Goal: Answer question/provide support: Share knowledge or assist other users

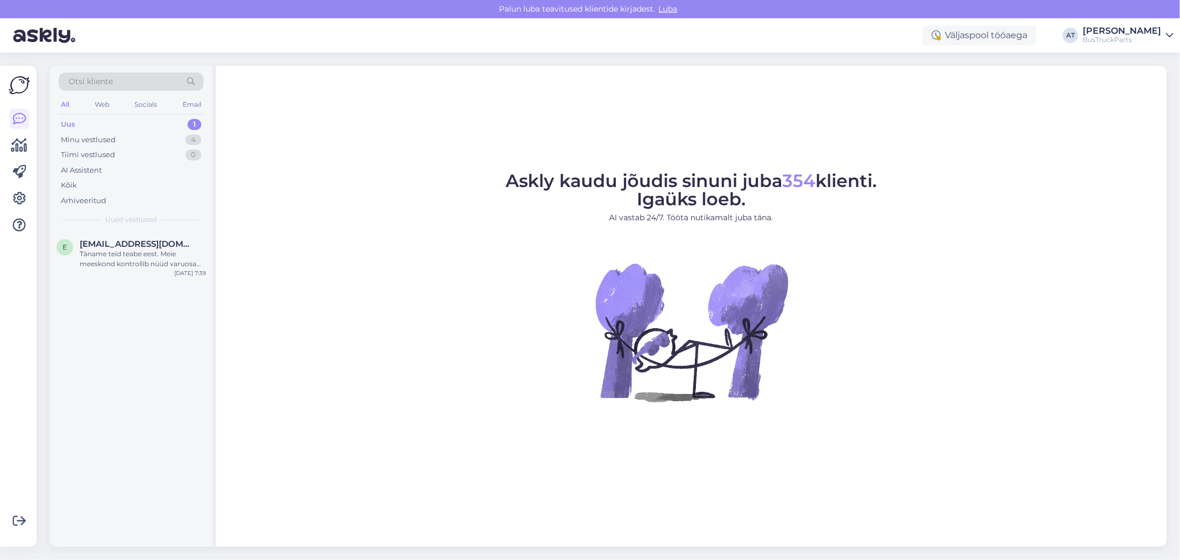
click at [155, 119] on div "Uus 1" at bounding box center [131, 124] width 145 height 15
click at [108, 252] on div "Täname teid teabe eest. Meie meeskond kontrollib nüüd varuosa kättesaadavust." at bounding box center [143, 259] width 126 height 20
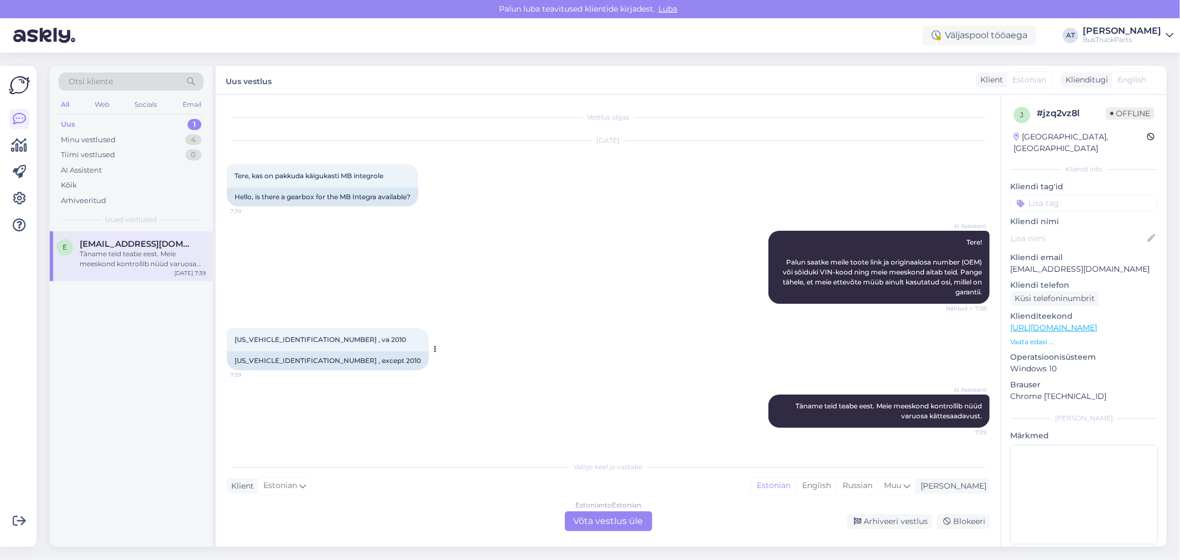
click at [242, 357] on div "[US_VEHICLE_IDENTIFICATION_NUMBER] , except 2010" at bounding box center [328, 360] width 202 height 19
copy div "[US_VEHICLE_IDENTIFICATION_NUMBER]"
drag, startPoint x: 342, startPoint y: 192, endPoint x: 379, endPoint y: 196, distance: 37.3
click at [379, 196] on div "Hello, is there a gearbox for the MB Integra available?" at bounding box center [322, 196] width 191 height 19
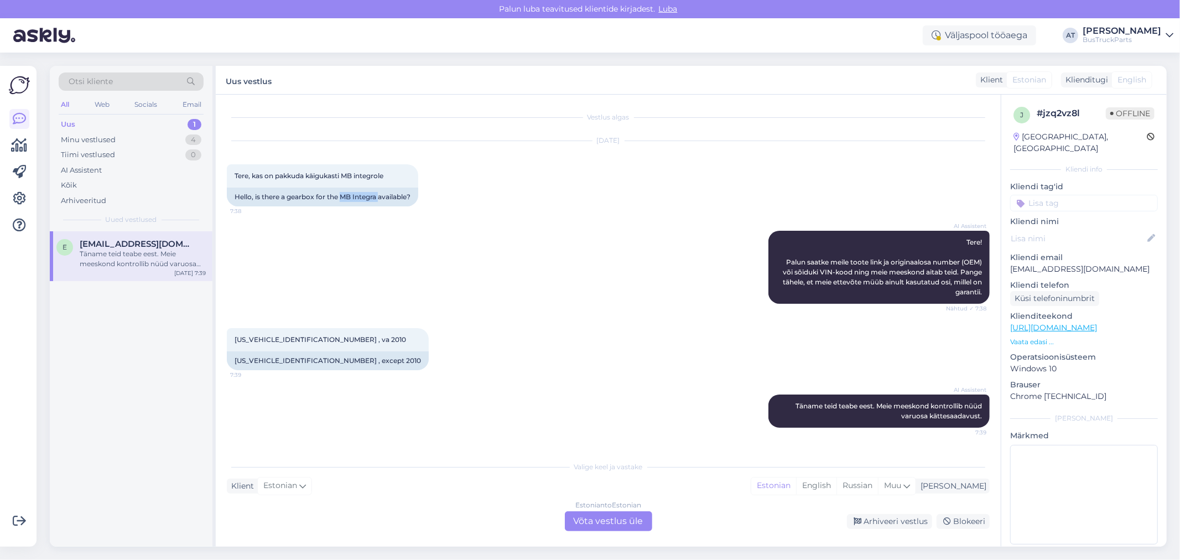
copy div "MB Integra"
click at [623, 525] on div "Estonian to Estonian Võta vestlus üle" at bounding box center [608, 521] width 87 height 20
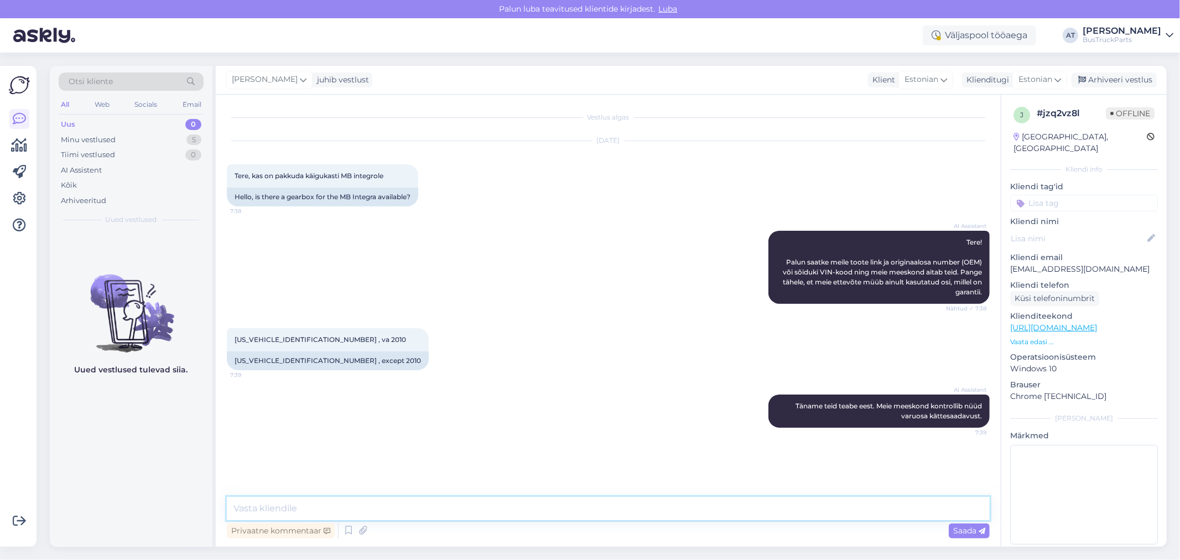
click at [491, 512] on textarea at bounding box center [608, 508] width 763 height 23
click at [312, 506] on textarea "We sell spare parts only for bus an" at bounding box center [608, 508] width 763 height 23
drag, startPoint x: 317, startPoint y: 508, endPoint x: 269, endPoint y: 503, distance: 48.3
click at [269, 503] on textarea "We sell spare parts only for bus an" at bounding box center [608, 508] width 763 height 23
click at [273, 504] on textarea "We sell spare parts only for bus an" at bounding box center [608, 508] width 763 height 23
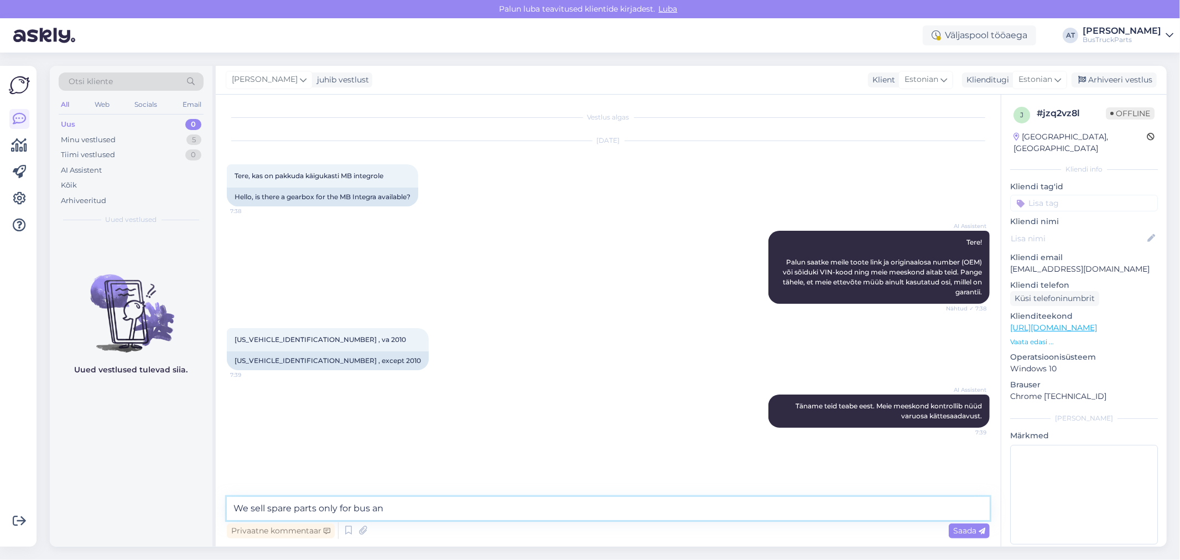
drag, startPoint x: 309, startPoint y: 506, endPoint x: 267, endPoint y: 499, distance: 42.0
click at [267, 499] on textarea "We sell spare parts only for bus an" at bounding box center [608, 508] width 763 height 23
click at [305, 505] on textarea "We sell only for bus an" at bounding box center [608, 508] width 763 height 23
click at [382, 502] on textarea "We sell only bus an" at bounding box center [608, 508] width 763 height 23
paste textarea "spare parts"
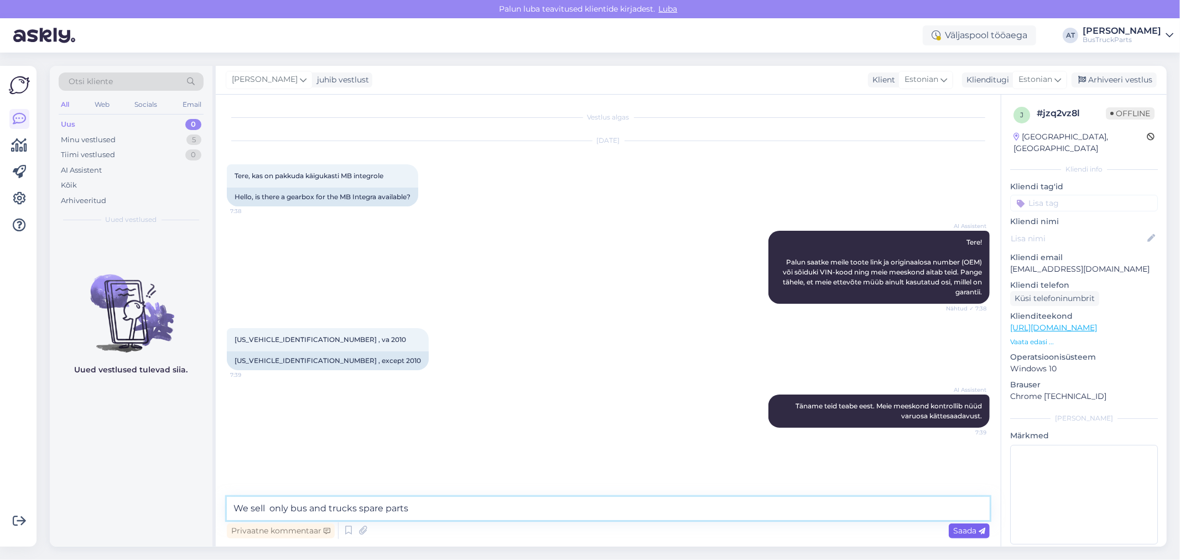
type textarea "We sell only bus and trucks spare parts"
click at [955, 531] on span "Saada" at bounding box center [969, 530] width 32 height 10
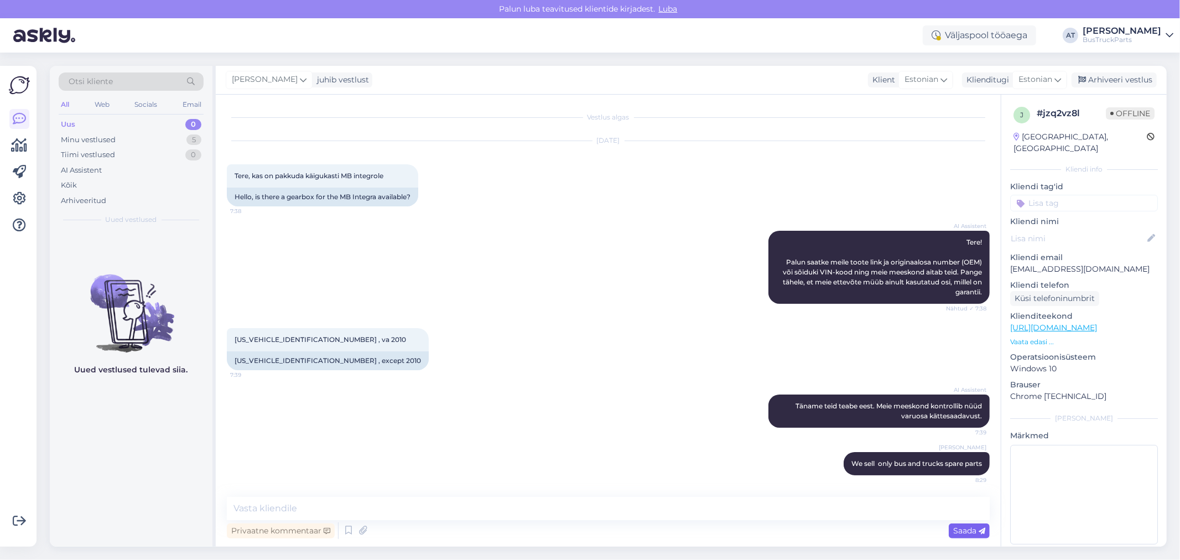
scroll to position [1, 0]
click at [286, 358] on div "[US_VEHICLE_IDENTIFICATION_NUMBER] , except 2010" at bounding box center [328, 360] width 202 height 19
copy div "[US_VEHICLE_IDENTIFICATION_NUMBER]"
drag, startPoint x: 383, startPoint y: 175, endPoint x: 345, endPoint y: 176, distance: 38.2
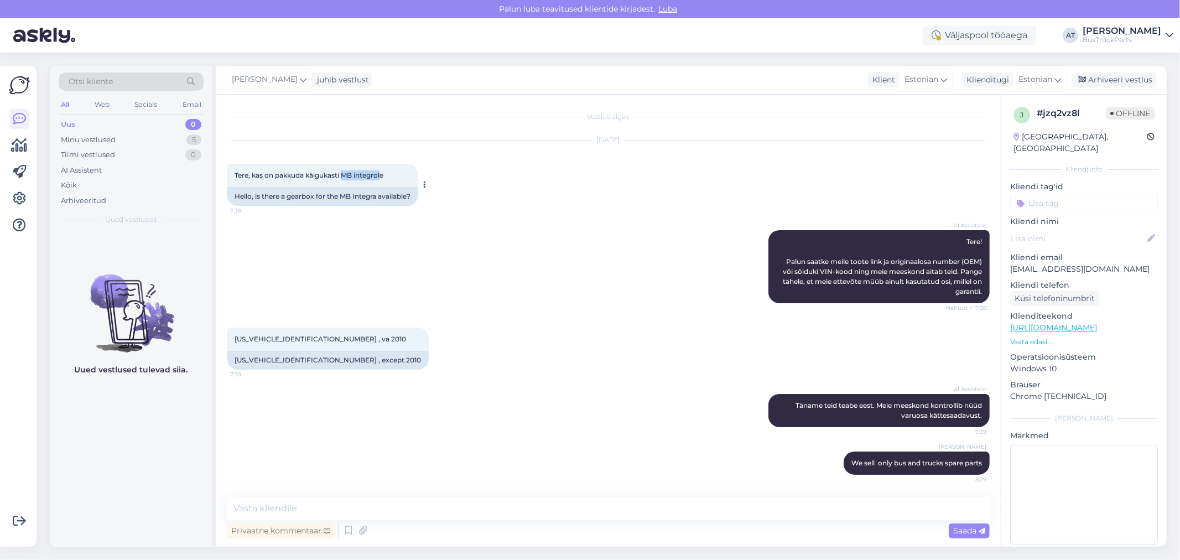
click at [345, 176] on span "Tere, kas on pakkuda käigukasti MB integrole" at bounding box center [308, 175] width 149 height 8
copy span "MB integrol"
click at [822, 463] on icon at bounding box center [825, 463] width 7 height 7
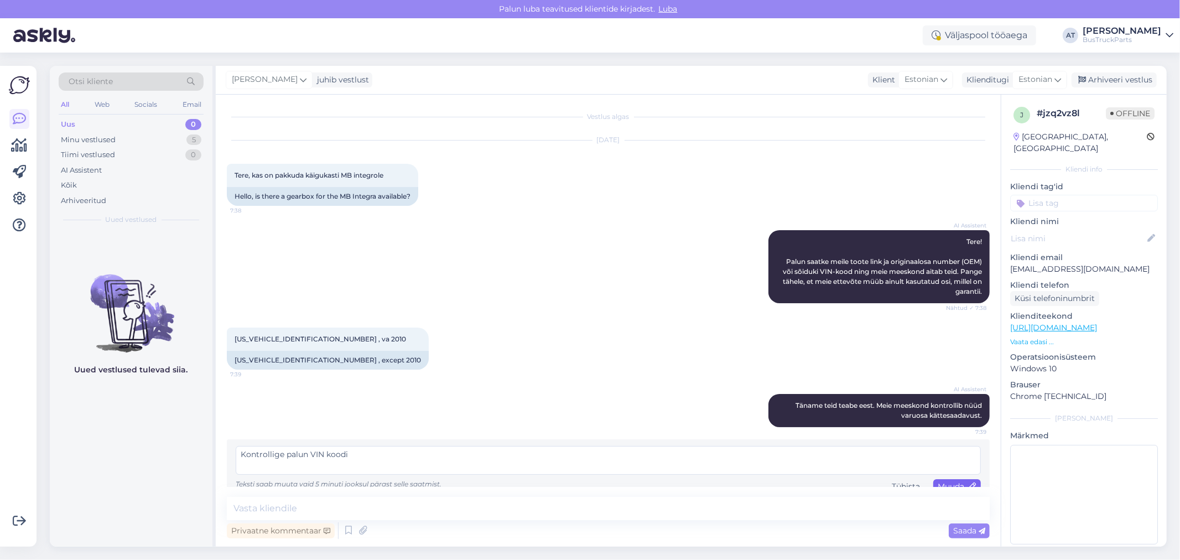
type textarea "Kontrollige palun VIN koodi"
click at [951, 482] on span "Muuda" at bounding box center [956, 486] width 39 height 10
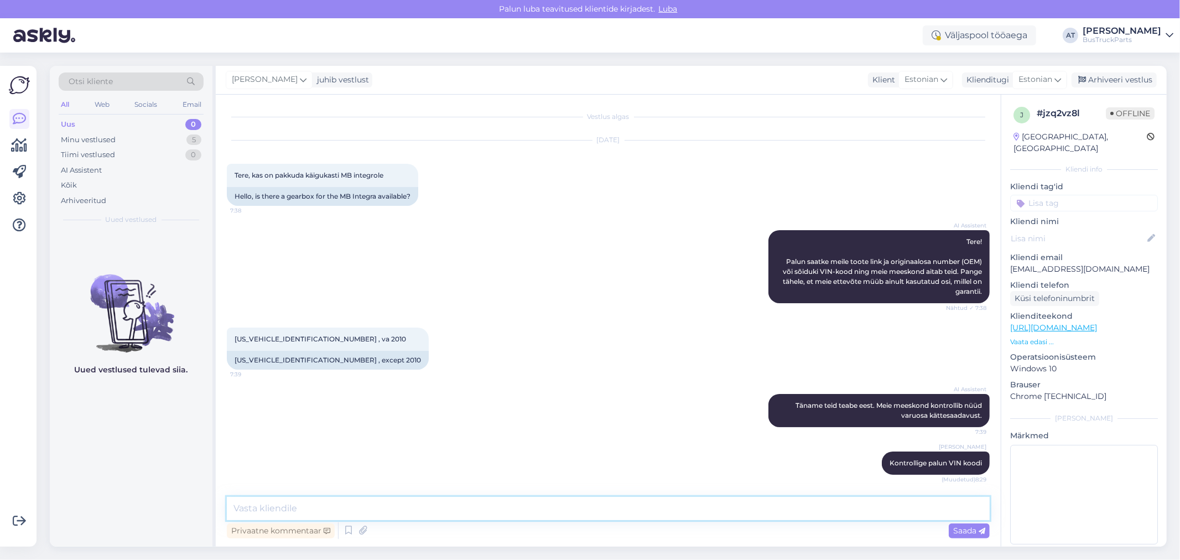
click at [843, 513] on textarea at bounding box center [608, 508] width 763 height 23
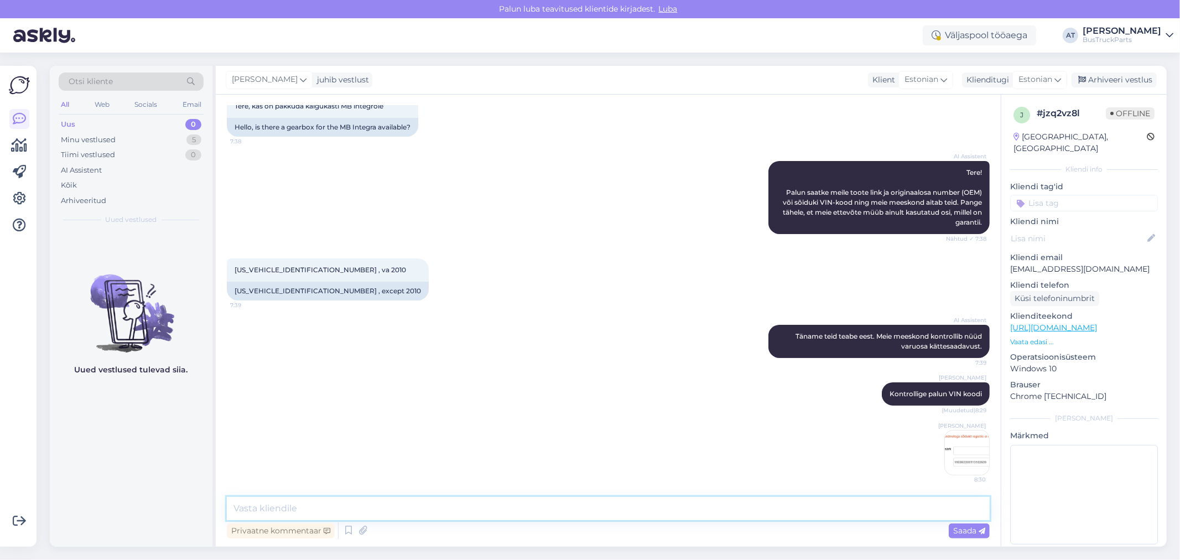
click at [548, 499] on textarea at bounding box center [608, 508] width 763 height 23
paste textarea "[US_VEHICLE_IDENTIFICATION_NUMBER]"
type textarea "[US_VEHICLE_IDENTIFICATION_NUMBER]"
click at [815, 518] on textarea "[US_VEHICLE_IDENTIFICATION_NUMBER]" at bounding box center [608, 508] width 763 height 23
click at [737, 512] on textarea at bounding box center [608, 508] width 763 height 23
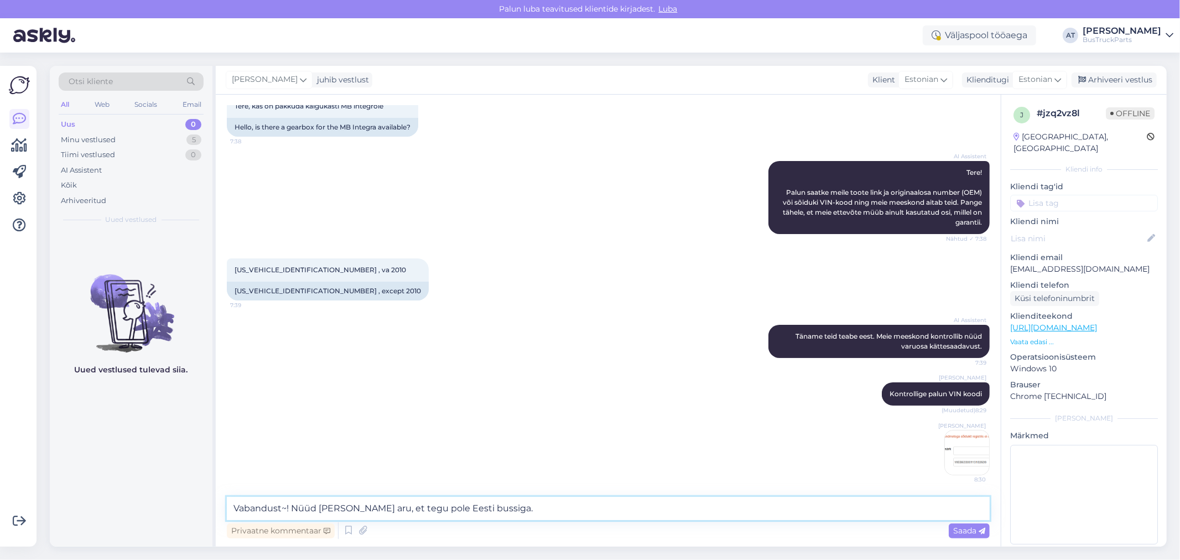
click at [771, 515] on textarea "Vabandust~! Nüüd [PERSON_NAME] aru, et tegu pole Eesti bussiga." at bounding box center [608, 508] width 763 height 23
type textarea "Vabandust~! Nüüd [PERSON_NAME] aru, et tegu pole Eesti bussiga. Kohe vaatame, k…"
click at [977, 532] on span "Saada" at bounding box center [969, 530] width 32 height 10
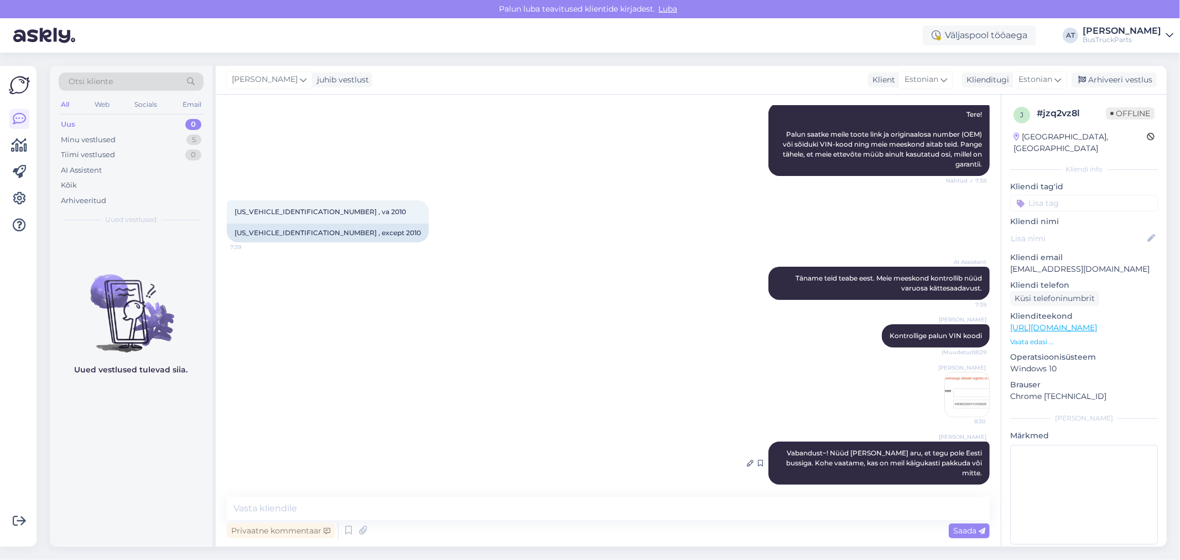
click at [811, 456] on span "Vabandust~! Nüüd [PERSON_NAME] aru, et tegu pole Eesti bussiga. Kohe vaatame, k…" at bounding box center [884, 463] width 197 height 28
click at [747, 460] on icon at bounding box center [750, 463] width 7 height 7
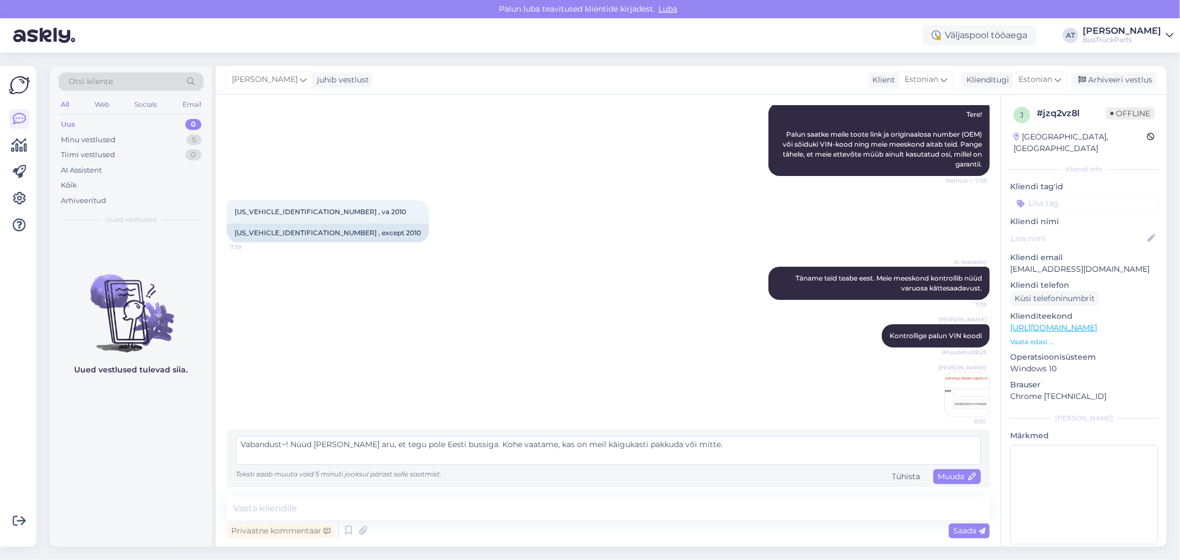
click at [288, 442] on textarea "Vabandust~! Nüüd [PERSON_NAME] aru, et tegu pole Eesti bussiga. Kohe vaatame, k…" at bounding box center [608, 450] width 745 height 29
type textarea "Vabandust! Nüüd [PERSON_NAME] aru, et tegu pole Eesti bussiga. Kohe vaatame, ka…"
click at [937, 474] on span "Muuda" at bounding box center [956, 476] width 39 height 10
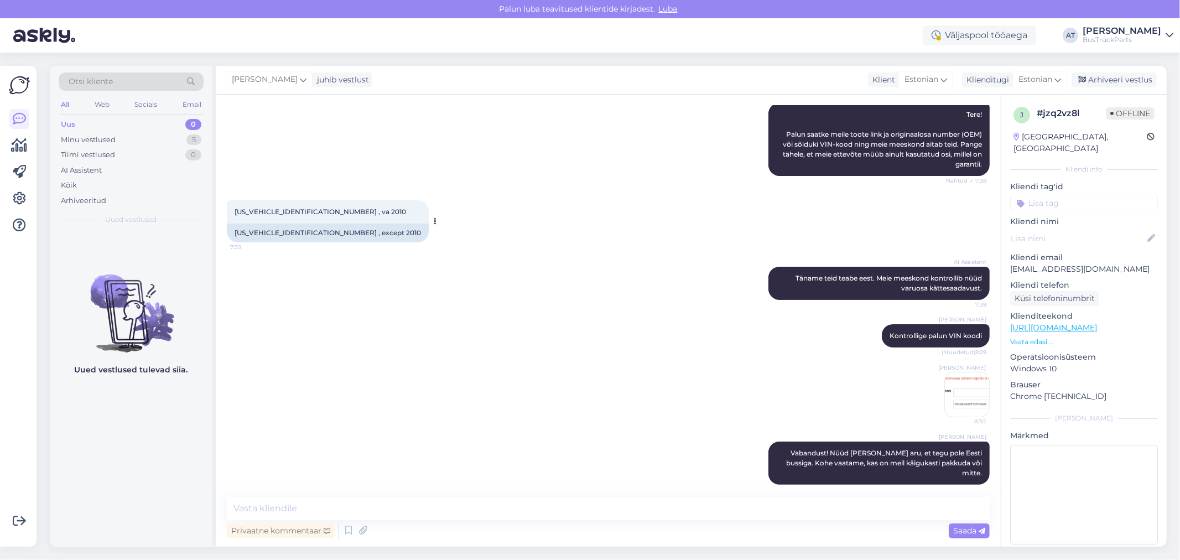
click at [281, 233] on div "[US_VEHICLE_IDENTIFICATION_NUMBER] , except 2010" at bounding box center [328, 232] width 202 height 19
copy div "[US_VEHICLE_IDENTIFICATION_NUMBER]"
click at [456, 505] on textarea at bounding box center [608, 508] width 763 height 23
type textarea "L"
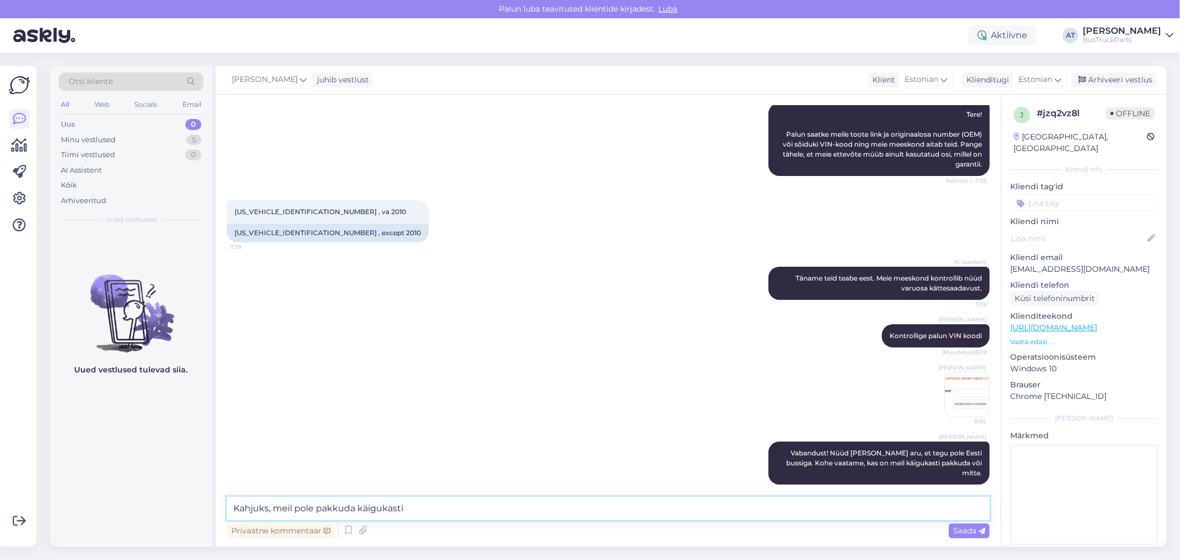
click at [508, 507] on textarea "Kahjuks, meil pole pakkuda käigukasti" at bounding box center [608, 508] width 763 height 23
paste textarea "714.180 GO 240-8/6,57-0,63"
type textarea "Kahjuks, meil pole pakkuda käigukasti 714.180 GO 240-8/6,57-0,63. Vabandust!"
click at [962, 531] on span "Saada" at bounding box center [969, 530] width 32 height 10
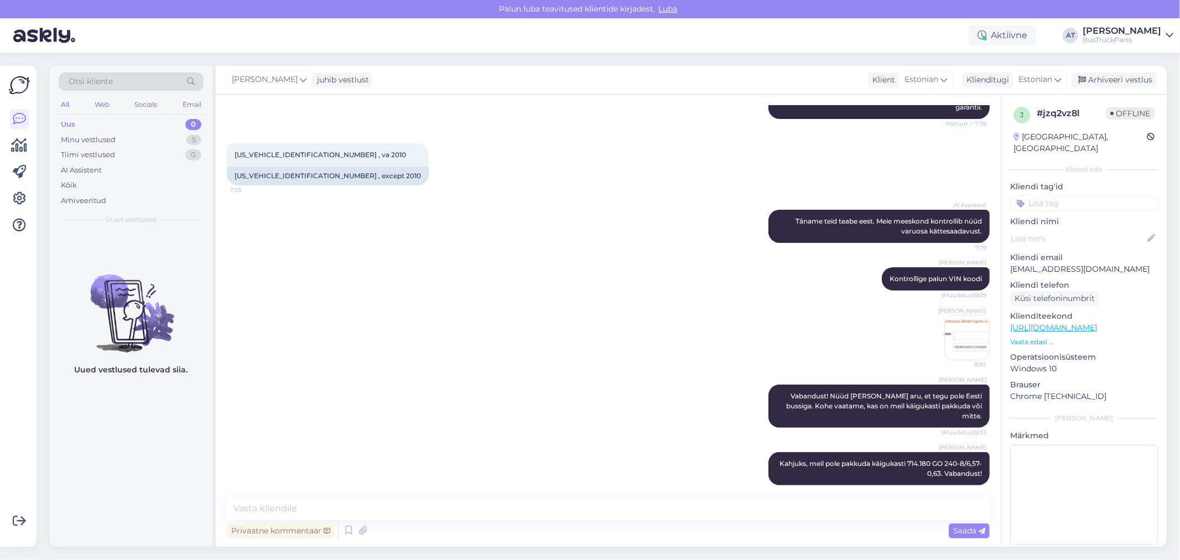
click at [1081, 195] on input at bounding box center [1084, 203] width 148 height 17
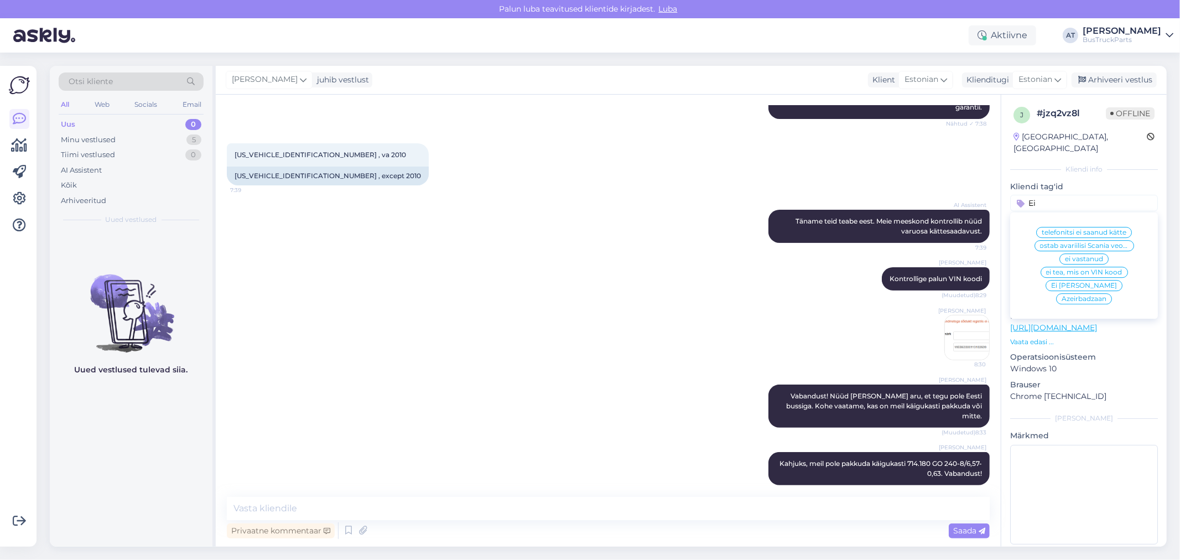
type input "Ei"
click at [1063, 282] on span "Ei [PERSON_NAME]" at bounding box center [1084, 285] width 66 height 7
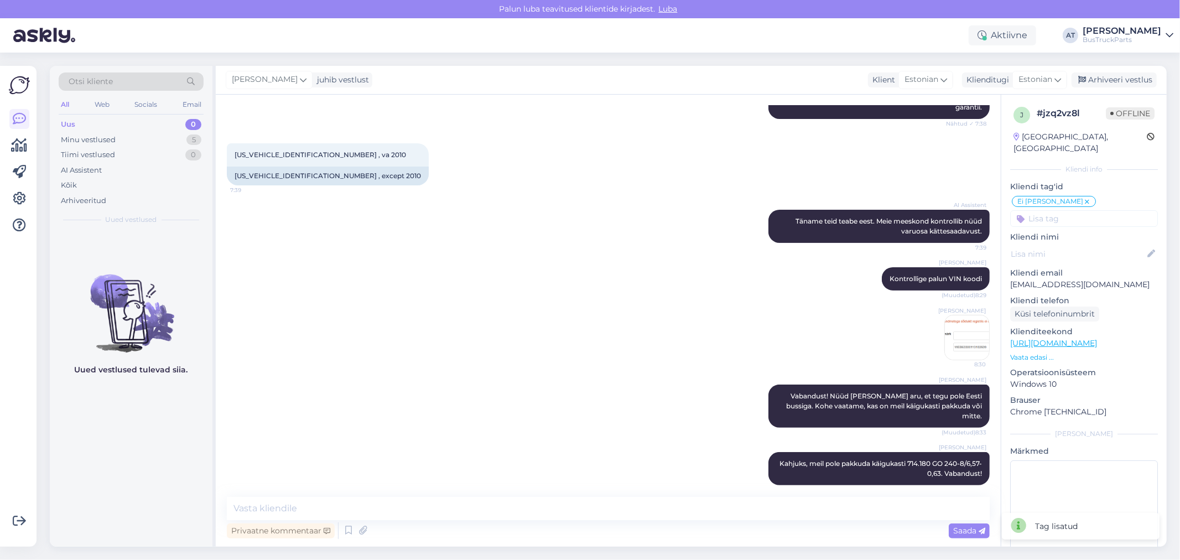
click at [1086, 214] on input at bounding box center [1084, 218] width 148 height 17
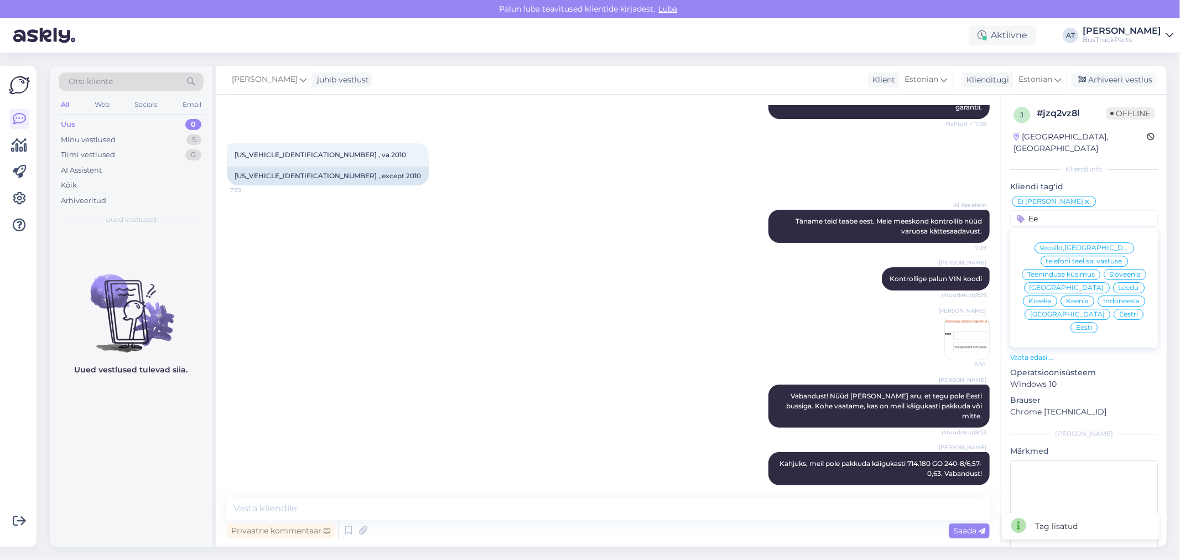
type input "Ee"
click at [1092, 324] on span "Eesti" at bounding box center [1084, 327] width 16 height 7
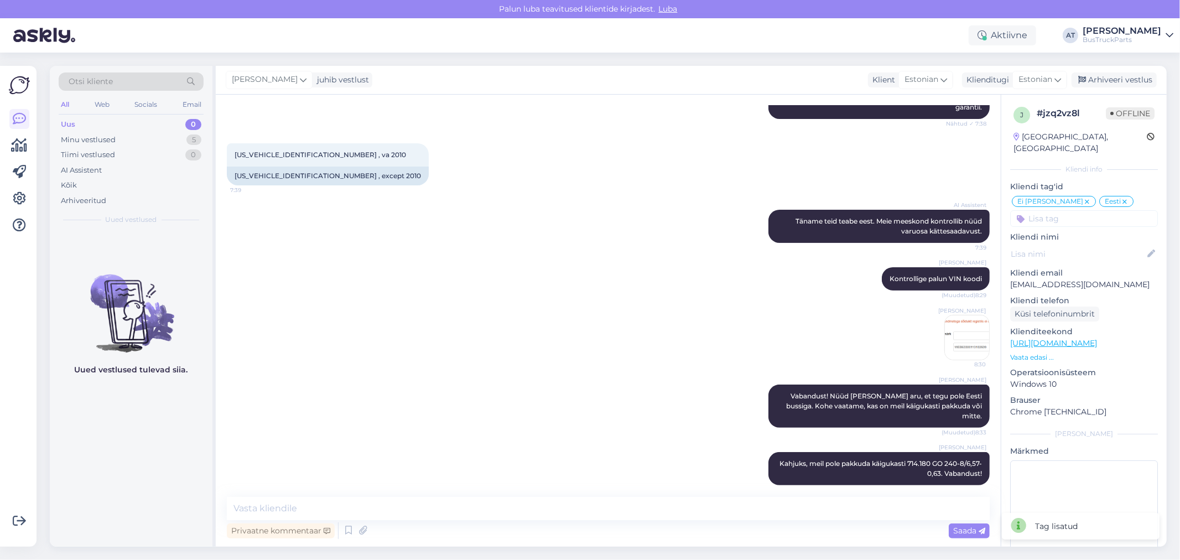
click at [659, 310] on div "[PERSON_NAME] 8:30" at bounding box center [608, 338] width 763 height 70
click at [1122, 91] on div "[PERSON_NAME] juhib vestlust Klient Estonian Klienditugi Estonian Arhiveeri ves…" at bounding box center [691, 80] width 951 height 29
click at [1108, 77] on div "Arhiveeri vestlus" at bounding box center [1113, 79] width 85 height 15
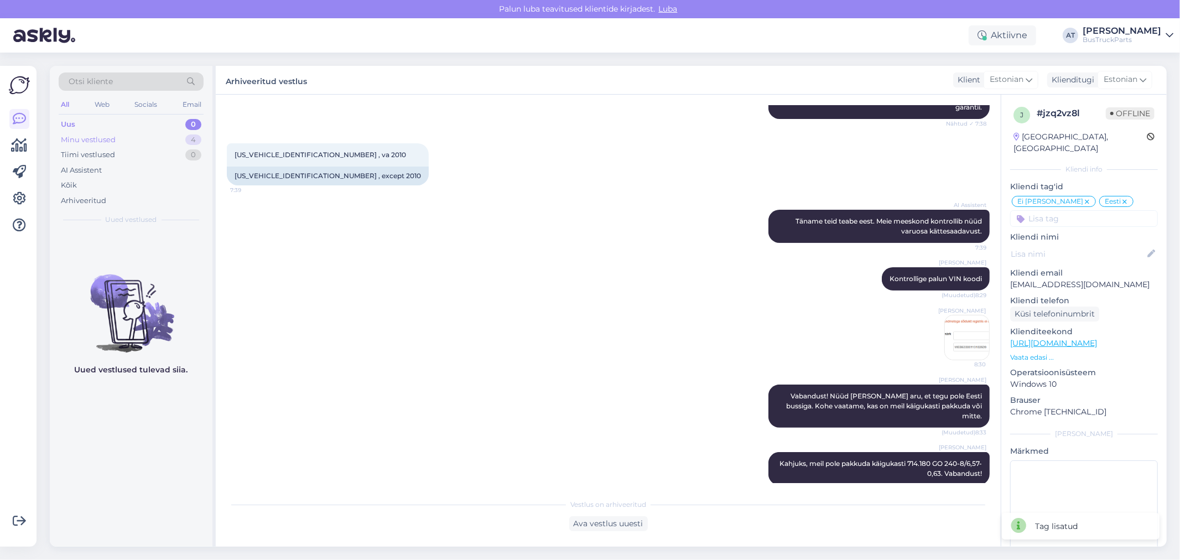
click at [76, 139] on div "Minu vestlused" at bounding box center [88, 139] width 55 height 11
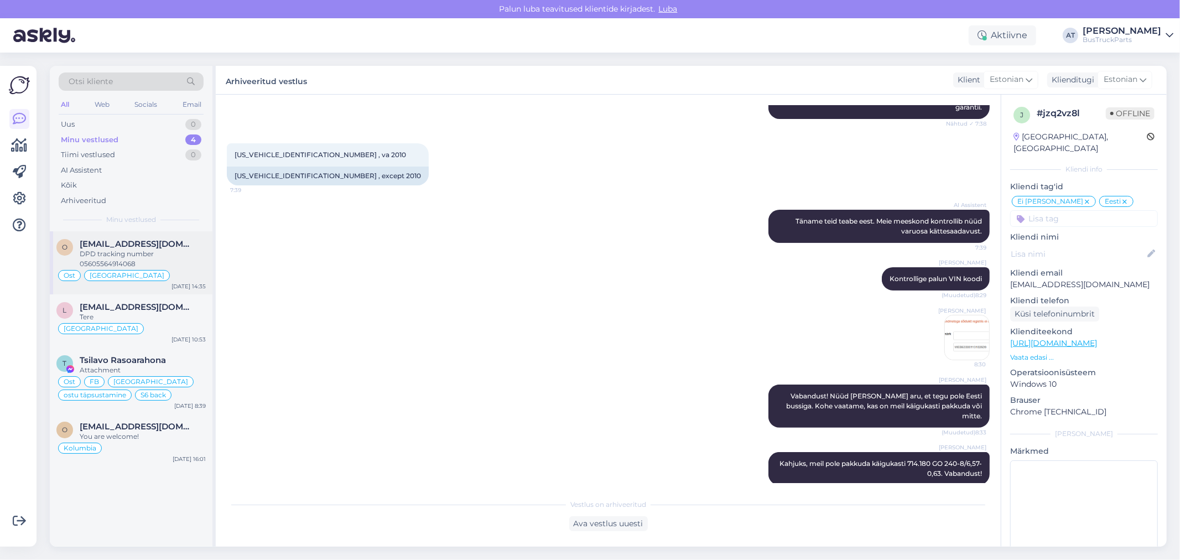
click at [129, 272] on div "Ost [GEOGRAPHIC_DATA]" at bounding box center [130, 275] width 149 height 13
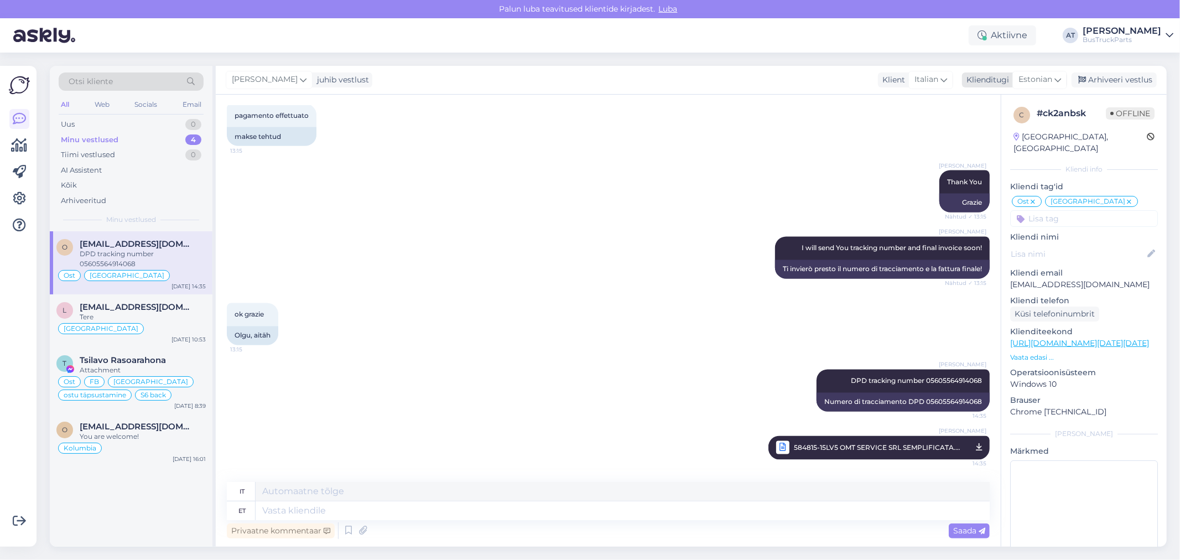
drag, startPoint x: 1119, startPoint y: 74, endPoint x: 1120, endPoint y: 86, distance: 12.7
click at [1119, 73] on div "Arhiveeri vestlus" at bounding box center [1113, 79] width 85 height 15
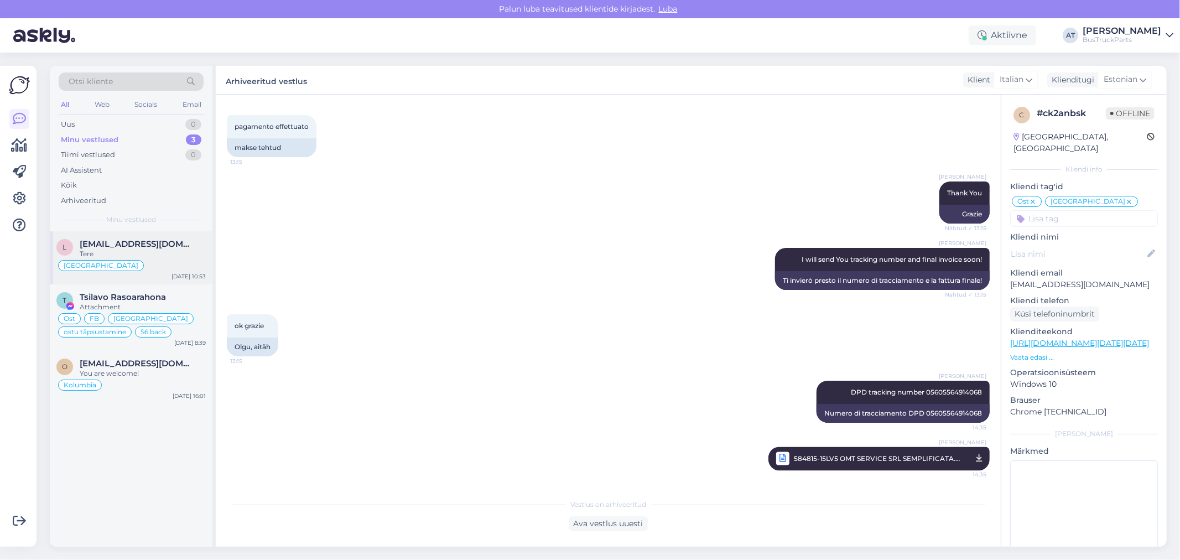
click at [120, 236] on div "l [EMAIL_ADDRESS][DOMAIN_NAME] [PERSON_NAME][GEOGRAPHIC_DATA] [DATE] 10:53" at bounding box center [131, 257] width 163 height 53
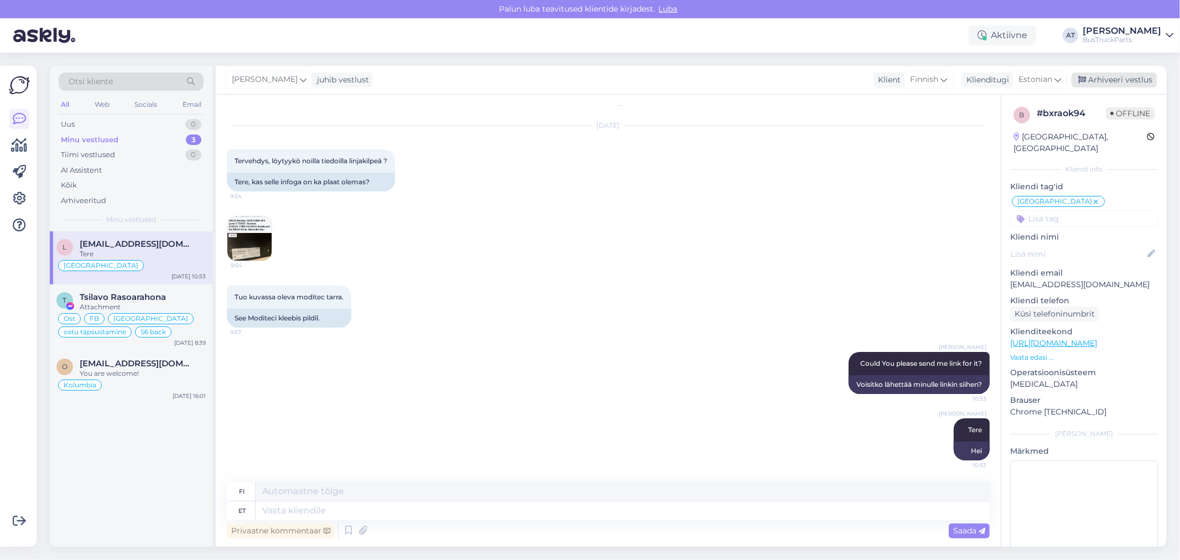
click at [1109, 76] on div "Arhiveeri vestlus" at bounding box center [1113, 79] width 85 height 15
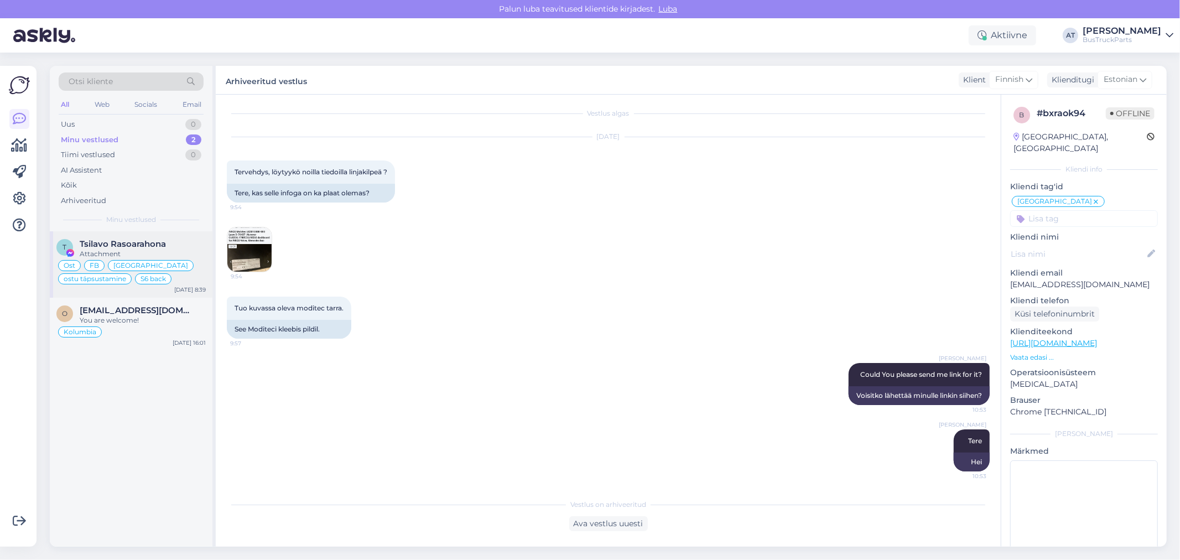
click at [140, 247] on span "Tsilavo Rasoarahona" at bounding box center [123, 244] width 86 height 10
type textarea "Assistenti ei saa panna virtuaalse osa kohta teisiti vastama. Kuna juhtumeid on…"
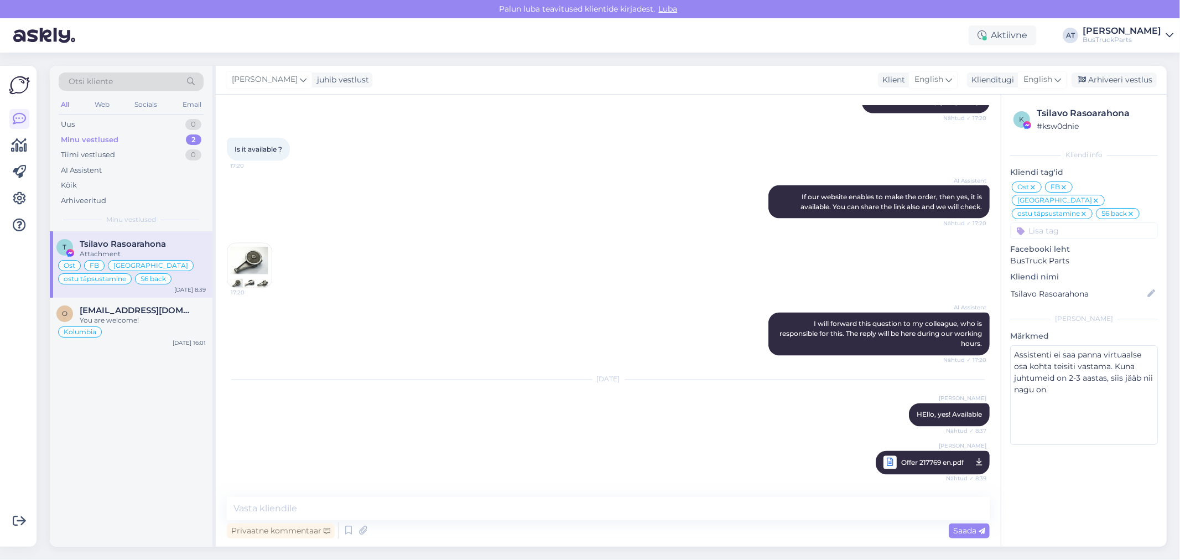
click at [859, 400] on div "[DATE] [PERSON_NAME] HEllo, yes! Available Nähtud ✓ 8:37" at bounding box center [608, 403] width 763 height 71
click at [137, 316] on div "You are welcome!" at bounding box center [143, 320] width 126 height 10
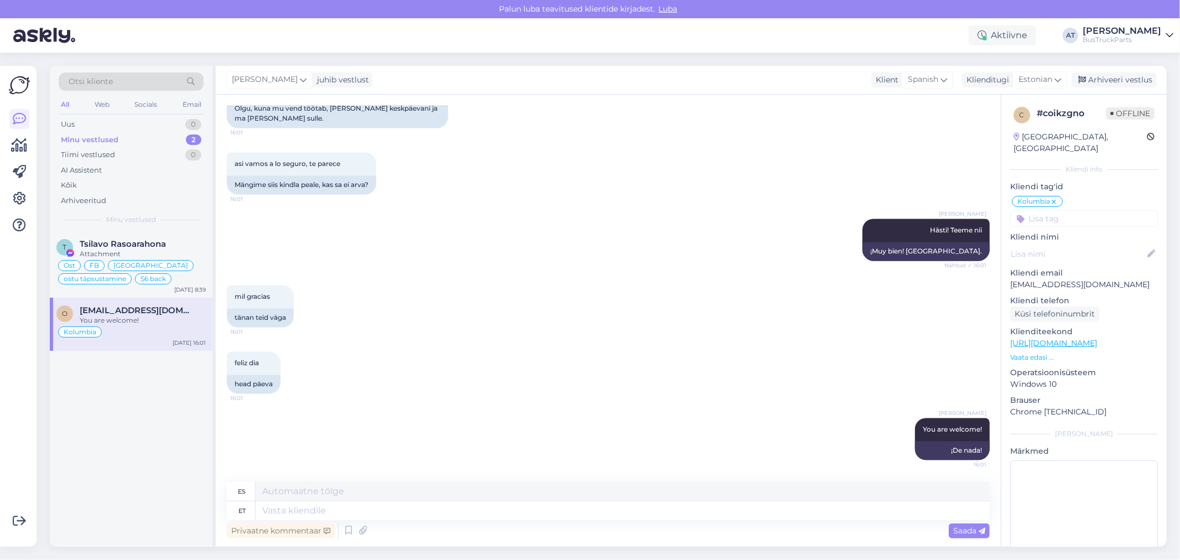
scroll to position [1888, 0]
click at [1112, 81] on div "Arhiveeri vestlus" at bounding box center [1113, 79] width 85 height 15
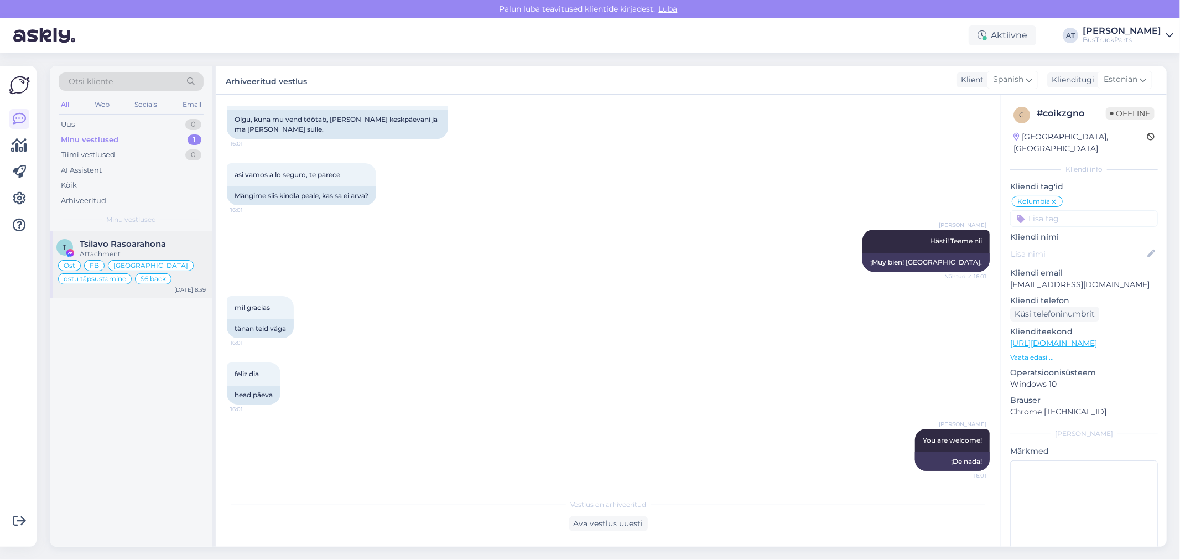
click at [144, 241] on span "Tsilavo Rasoarahona" at bounding box center [123, 244] width 86 height 10
type textarea "Assistenti ei saa panna virtuaalse osa kohta teisiti vastama. Kuna juhtumeid on…"
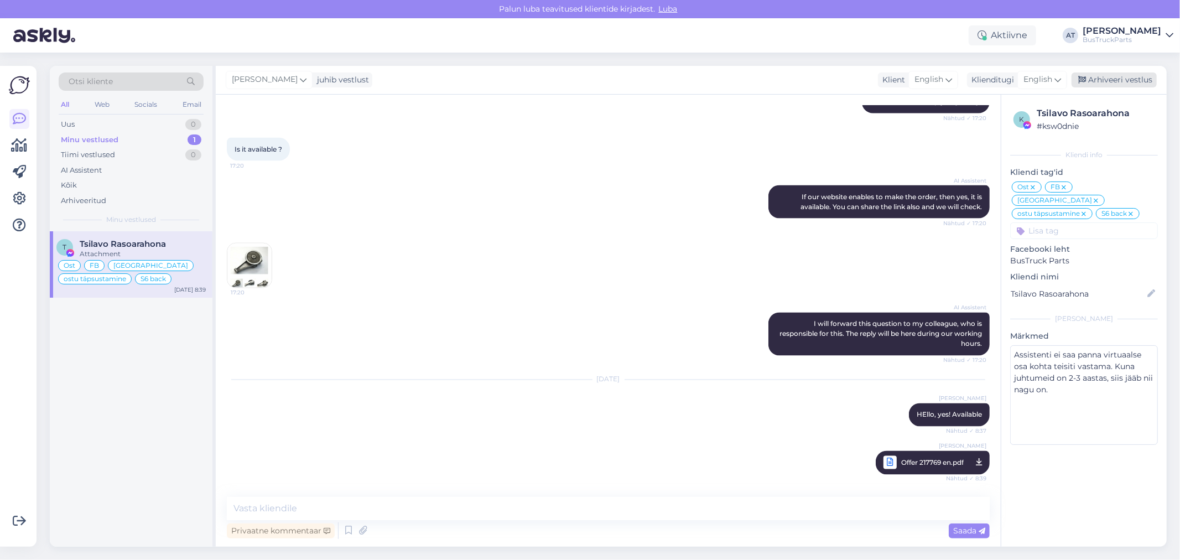
click at [1087, 84] on div "Arhiveeri vestlus" at bounding box center [1113, 79] width 85 height 15
